Goal: Complete application form: Complete application form

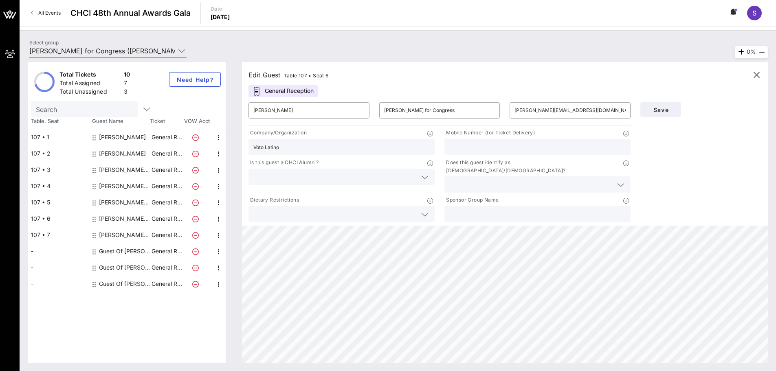
click at [108, 137] on div "[PERSON_NAME]" at bounding box center [122, 137] width 47 height 16
type input "[PERSON_NAME]"
type input "[EMAIL_ADDRESS][DOMAIN_NAME]"
type input "America's Voice"
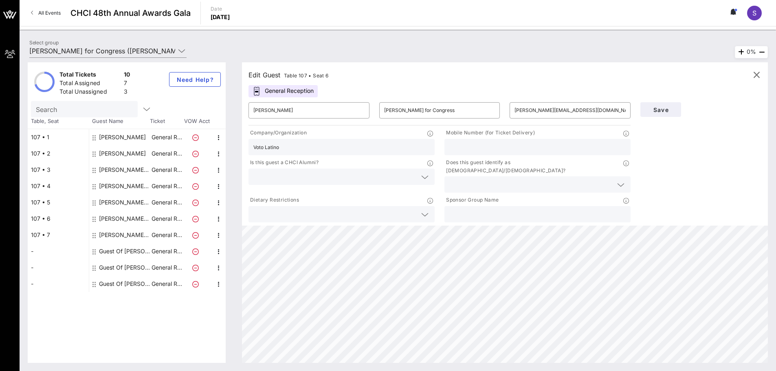
type input "[PHONE_NUMBER]"
click at [116, 153] on div "[PERSON_NAME]" at bounding box center [122, 153] width 47 height 16
type input "[PERSON_NAME]"
type input "[EMAIL_ADDRESS][DOMAIN_NAME]"
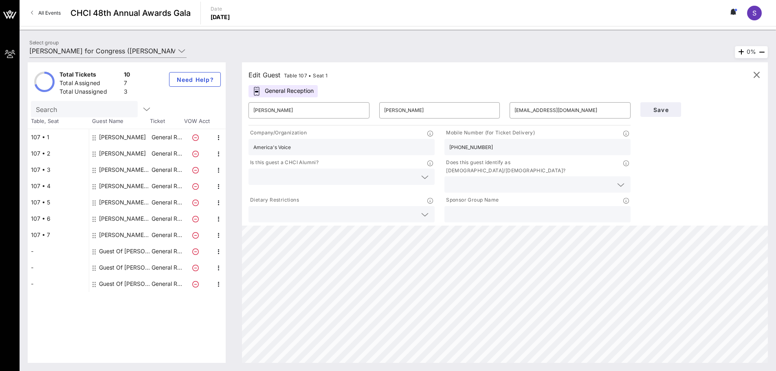
type input "Equis"
type input "[PHONE_NUMBER]"
click at [132, 170] on div "[PERSON_NAME] [PERSON_NAME] for Congress" at bounding box center [124, 170] width 51 height 16
type input "[PERSON_NAME]"
type input "[PERSON_NAME] for Congress"
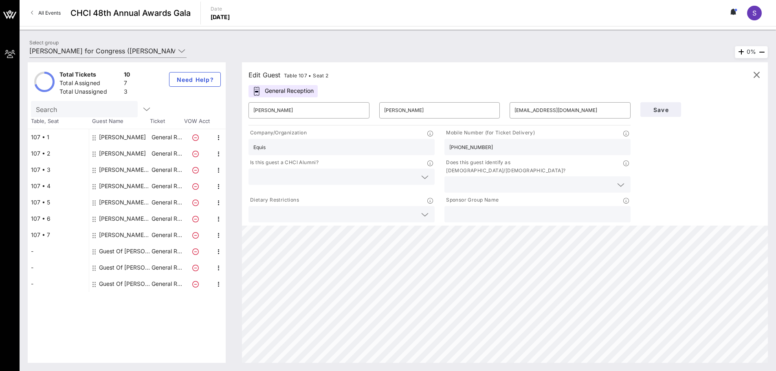
type input "[PERSON_NAME][EMAIL_ADDRESS][PERSON_NAME][DOMAIN_NAME]"
type input "Latino Victory Project"
type input "[PHONE_NUMBER]"
click at [117, 200] on div "[PERSON_NAME] for Congress" at bounding box center [124, 202] width 51 height 16
type input "[PERSON_NAME]"
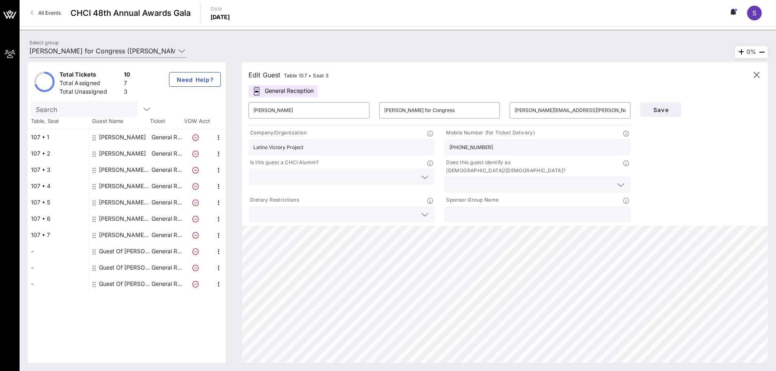
type input "[PERSON_NAME][EMAIL_ADDRESS][PERSON_NAME][DOMAIN_NAME]"
click at [120, 184] on div "[PERSON_NAME] for Congress" at bounding box center [124, 186] width 51 height 16
type input "[PERSON_NAME]"
type input "[PERSON_NAME][EMAIL_ADDRESS][DOMAIN_NAME]"
type input "MomsRising"
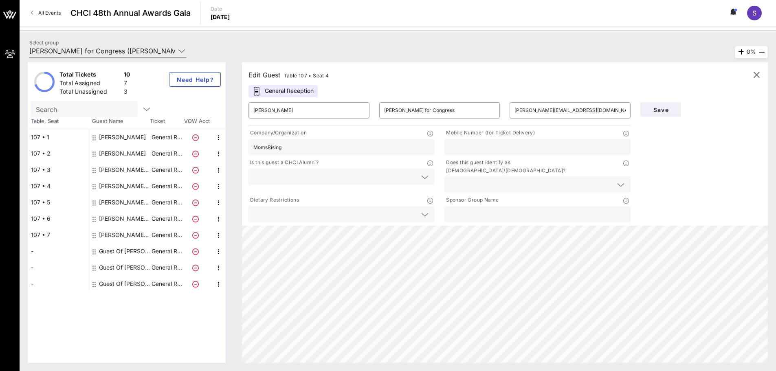
click at [124, 235] on div "[PERSON_NAME] for Congress" at bounding box center [124, 235] width 51 height 16
type input "[PERSON_NAME]"
type input "[EMAIL_ADDRESS][DOMAIN_NAME]"
